Goal: Task Accomplishment & Management: Manage account settings

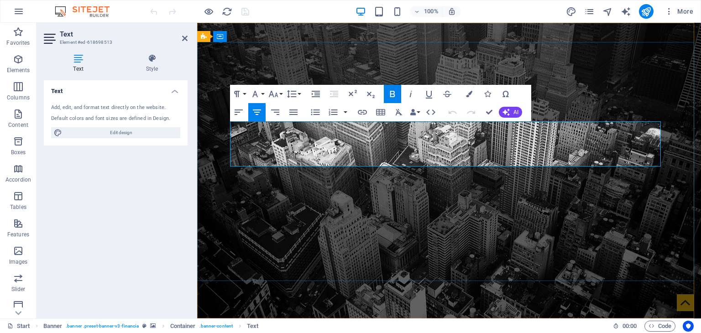
drag, startPoint x: 615, startPoint y: 140, endPoint x: 289, endPoint y: 145, distance: 326.2
drag, startPoint x: 283, startPoint y: 136, endPoint x: 610, endPoint y: 125, distance: 327.2
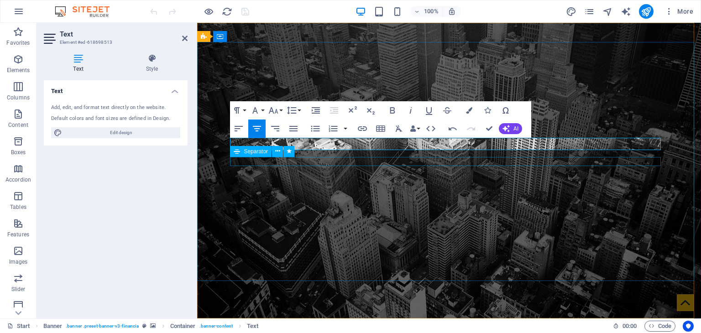
scroll to position [10, 5]
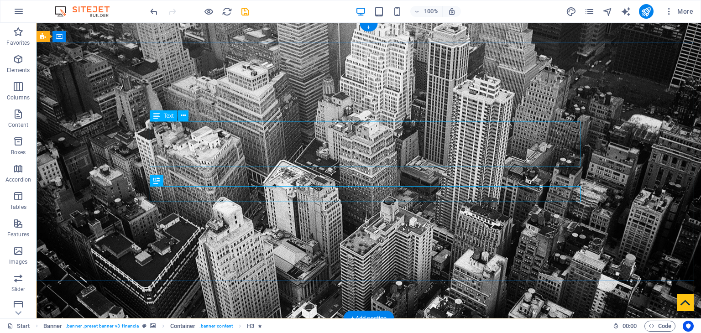
click at [171, 117] on span "Text" at bounding box center [168, 115] width 10 height 5
click at [168, 117] on span "Text" at bounding box center [168, 115] width 10 height 5
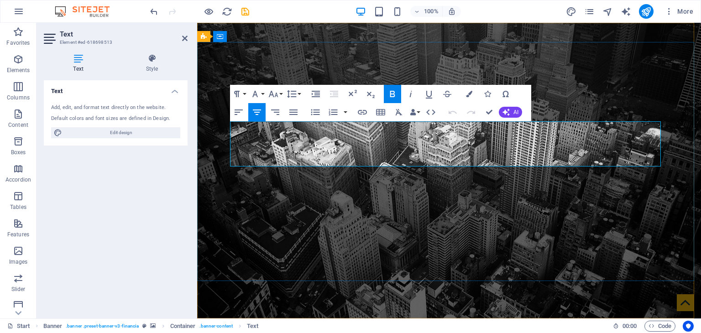
drag, startPoint x: 613, startPoint y: 140, endPoint x: 275, endPoint y: 151, distance: 338.6
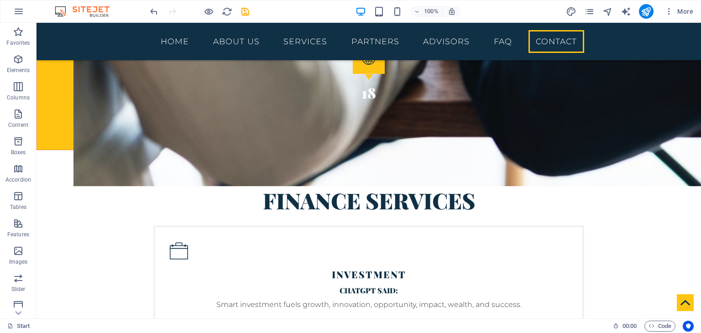
scroll to position [1642, 0]
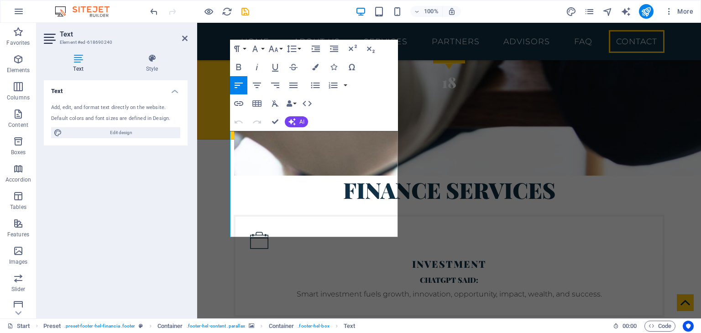
scroll to position [1717, 0]
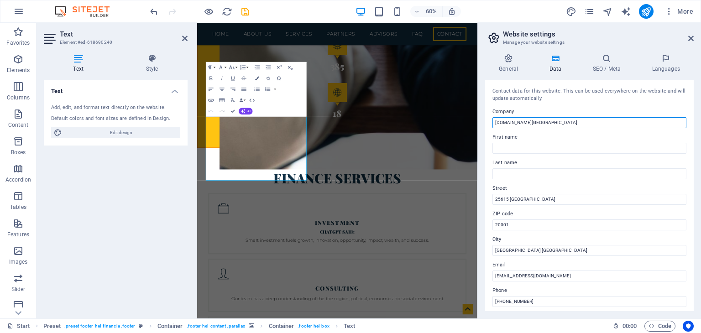
drag, startPoint x: 528, startPoint y: 121, endPoint x: 483, endPoint y: 125, distance: 44.4
click at [483, 125] on div "General Data SEO / Meta Languages Website name [DOMAIN_NAME] Logo Drag files he…" at bounding box center [589, 183] width 223 height 272
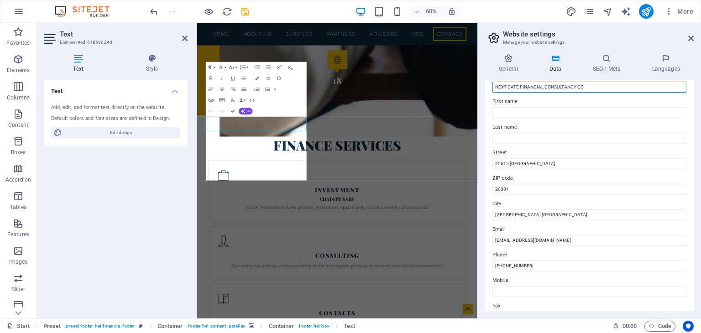
scroll to position [46, 0]
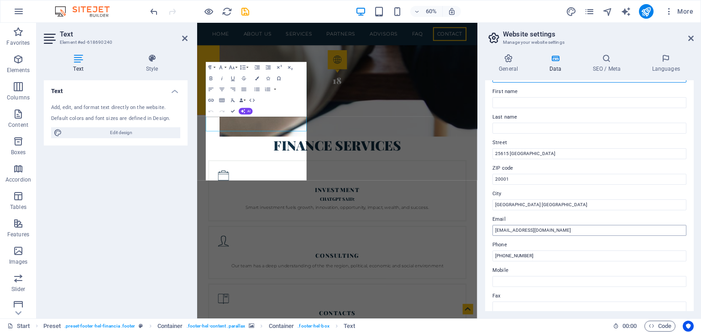
type input "NEXT GATE FINANCIAL CONSULTANCY CO"
click at [502, 231] on input "[EMAIL_ADDRESS][DOMAIN_NAME]" at bounding box center [589, 230] width 194 height 11
type input "[EMAIL_ADDRESS][DOMAIN_NAME]"
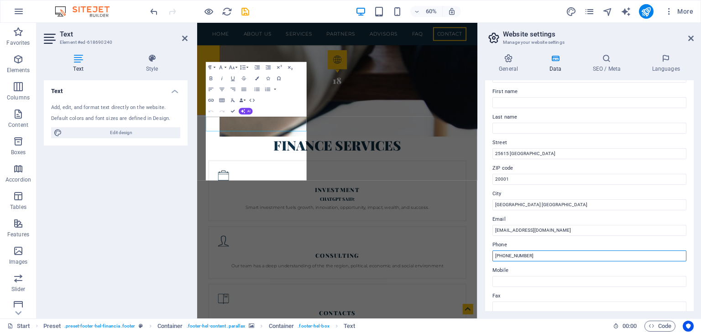
click at [537, 258] on input "[PHONE_NUMBER]" at bounding box center [589, 255] width 194 height 11
type input "[PHONE_NUMBER]"
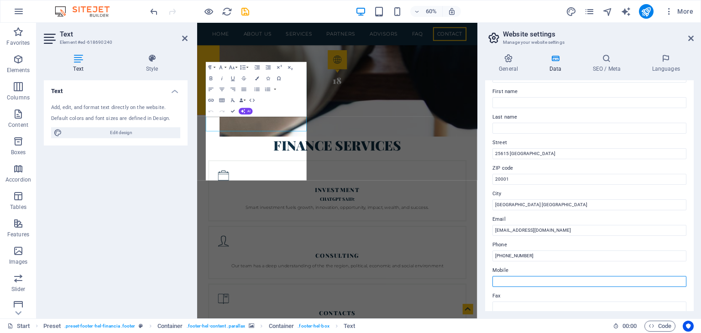
click at [519, 282] on input "Mobile" at bounding box center [589, 281] width 194 height 11
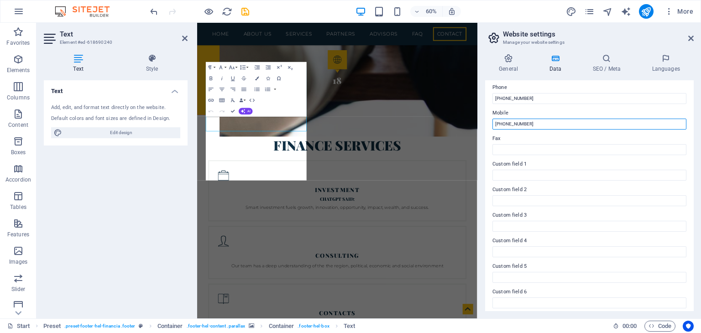
scroll to position [207, 0]
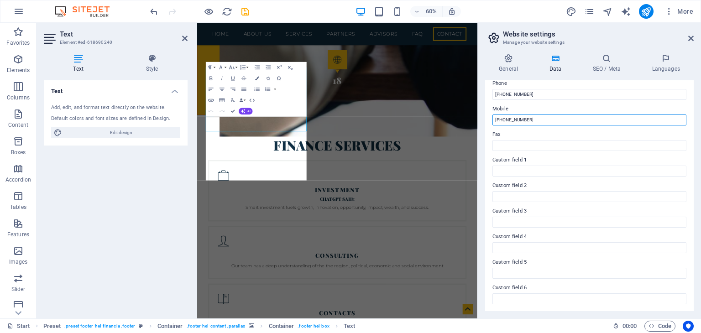
click at [522, 123] on input "[PHONE_NUMBER]" at bounding box center [589, 119] width 194 height 11
type input "[PHONE_NUMBER]"
click at [690, 38] on icon at bounding box center [690, 38] width 5 height 7
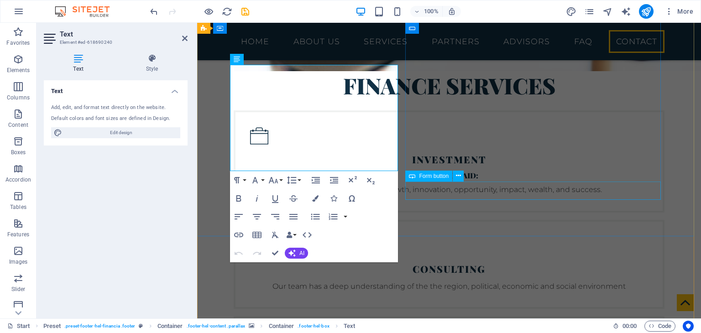
scroll to position [1811, 0]
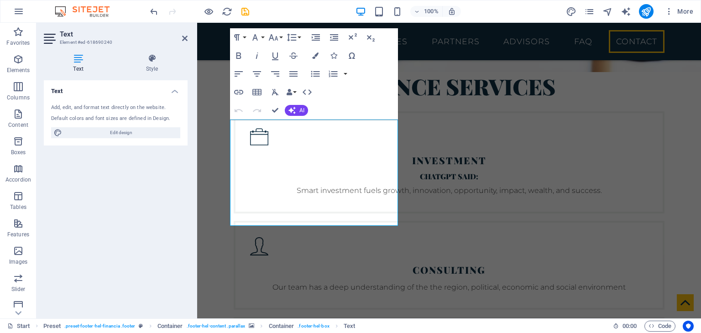
click at [113, 198] on div "Text Add, edit, and format text directly on the website. Default colors and fon…" at bounding box center [116, 195] width 144 height 231
click at [78, 61] on icon at bounding box center [78, 58] width 69 height 9
click at [181, 36] on h2 "Text" at bounding box center [124, 34] width 128 height 8
click at [185, 37] on icon at bounding box center [184, 38] width 5 height 7
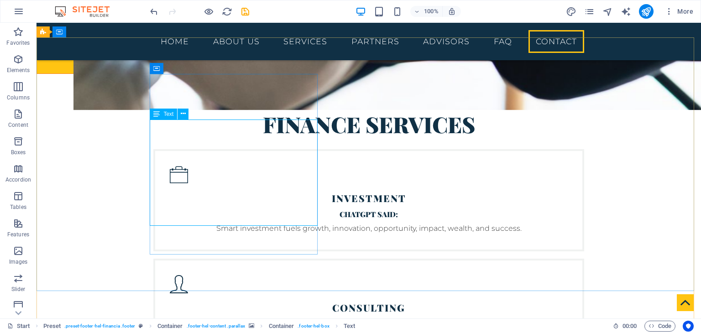
click at [167, 115] on span "Text" at bounding box center [168, 113] width 10 height 5
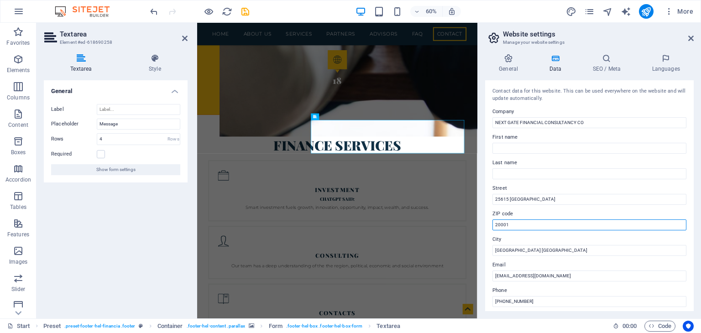
click at [552, 227] on input "20001" at bounding box center [589, 224] width 194 height 11
type input "00603"
click at [596, 170] on input "Last name" at bounding box center [589, 173] width 194 height 11
click at [691, 36] on icon at bounding box center [690, 38] width 5 height 7
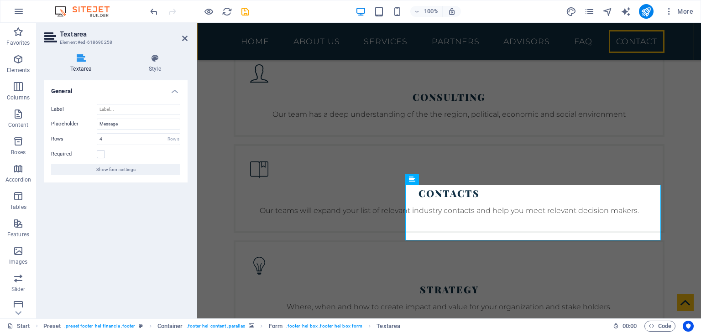
scroll to position [1751, 0]
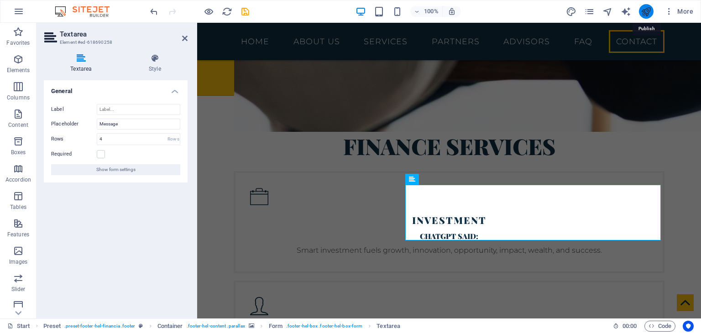
click at [648, 7] on icon "publish" at bounding box center [645, 11] width 10 height 10
checkbox input "false"
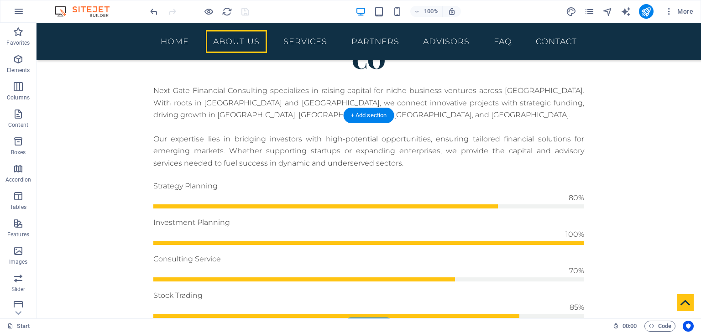
scroll to position [489, 0]
